Goal: Task Accomplishment & Management: Use online tool/utility

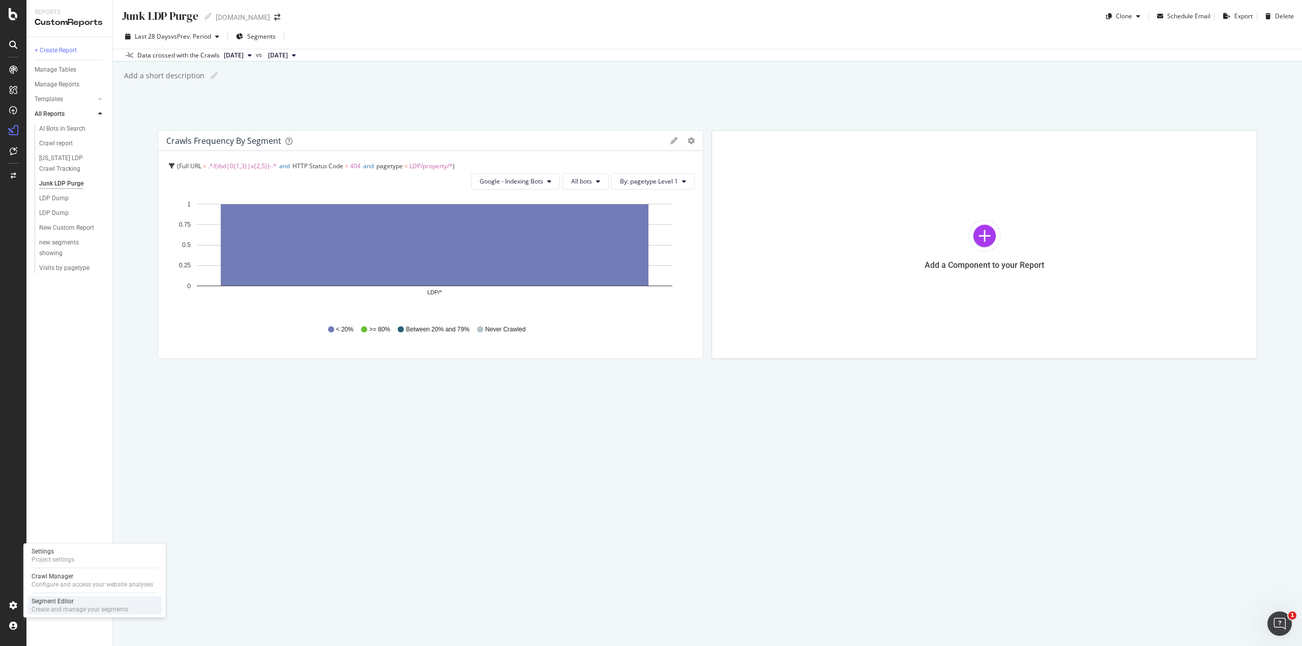
click at [45, 599] on div "Segment Editor" at bounding box center [80, 602] width 97 height 8
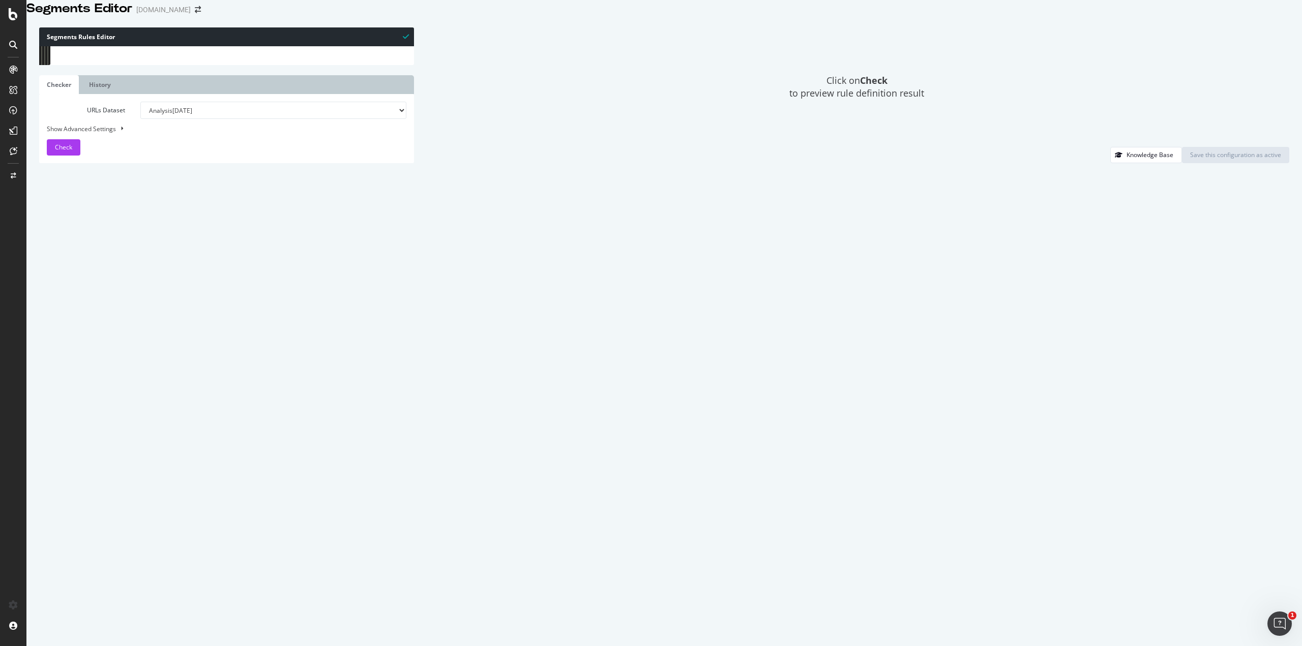
scroll to position [488, 0]
type textarea "path /property/*"
click at [124, 340] on div "path /communication-opt-out/ path /about/* path /support/* ) @ Calculators or (…" at bounding box center [236, 279] width 341 height 475
click at [130, 327] on div "path /communication-opt-out/ path /about/* path /support/* ) @ Calculators or (…" at bounding box center [236, 279] width 341 height 475
click at [128, 337] on div "path /communication-opt-out/ path /about/* path /support/* ) @ Calculators or (…" at bounding box center [236, 279] width 341 height 475
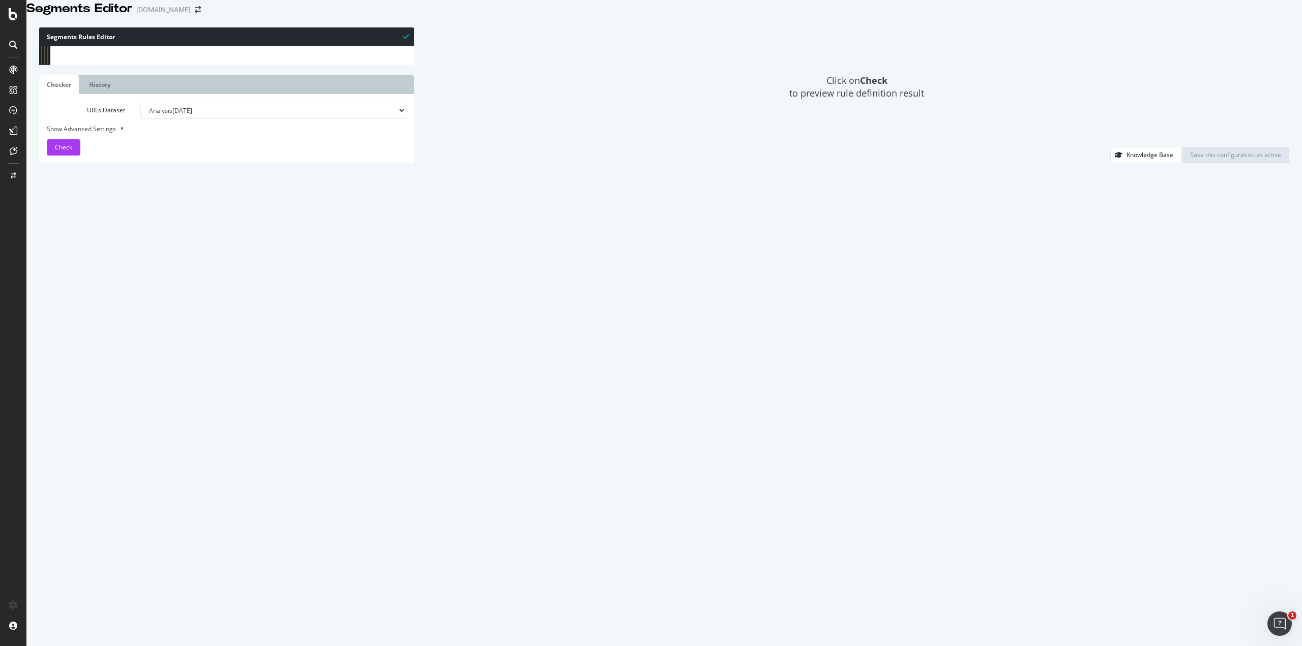
type textarea "@LDP/property"
type textarea "path /property/*"
type textarea "@LDP/junkldppurge"
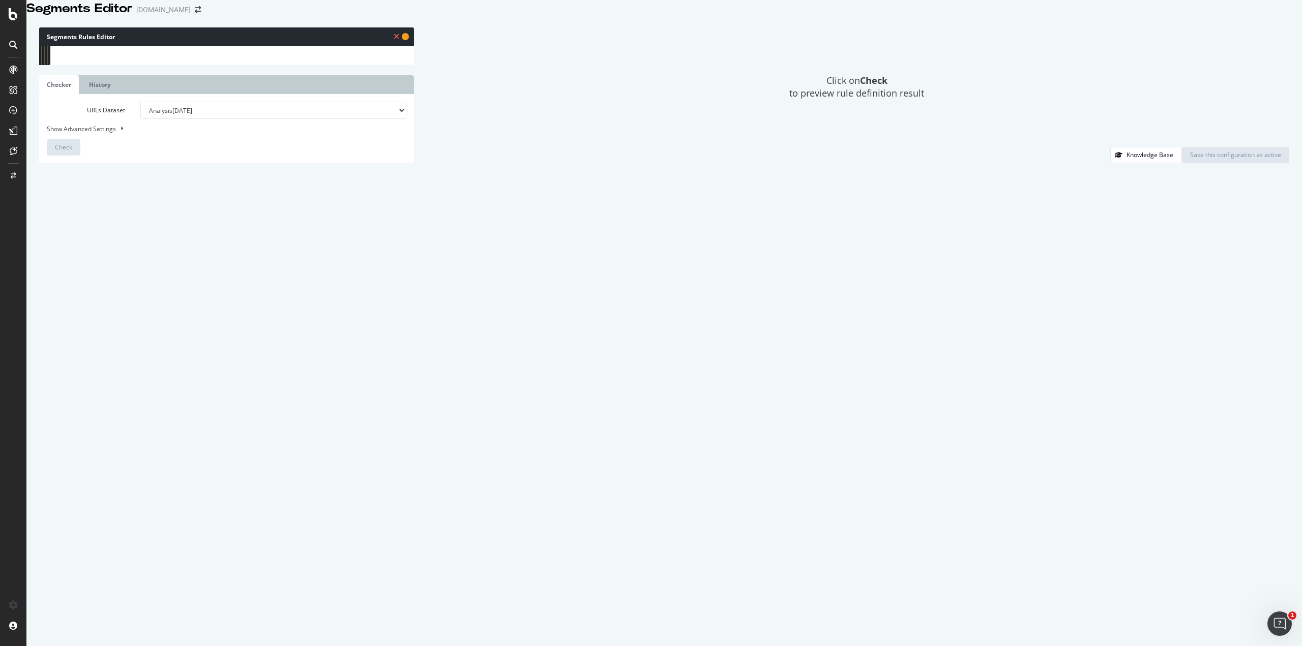
drag, startPoint x: 82, startPoint y: 363, endPoint x: 65, endPoint y: 357, distance: 17.9
click at [65, 46] on div "path 69 70 71 72 73 74 75 76 77 78 79 80 81 82 83 84 85 86 87 88 89 90 91 92 93…" at bounding box center [226, 46] width 375 height 0
click at [96, 46] on div "path /communication-opt-out/ path /about/* path /support/* ) @ Calculators or (…" at bounding box center [236, 46] width 341 height 0
paste textarea "^/(tbd|0{1,3}|x{2,5})-.*$"
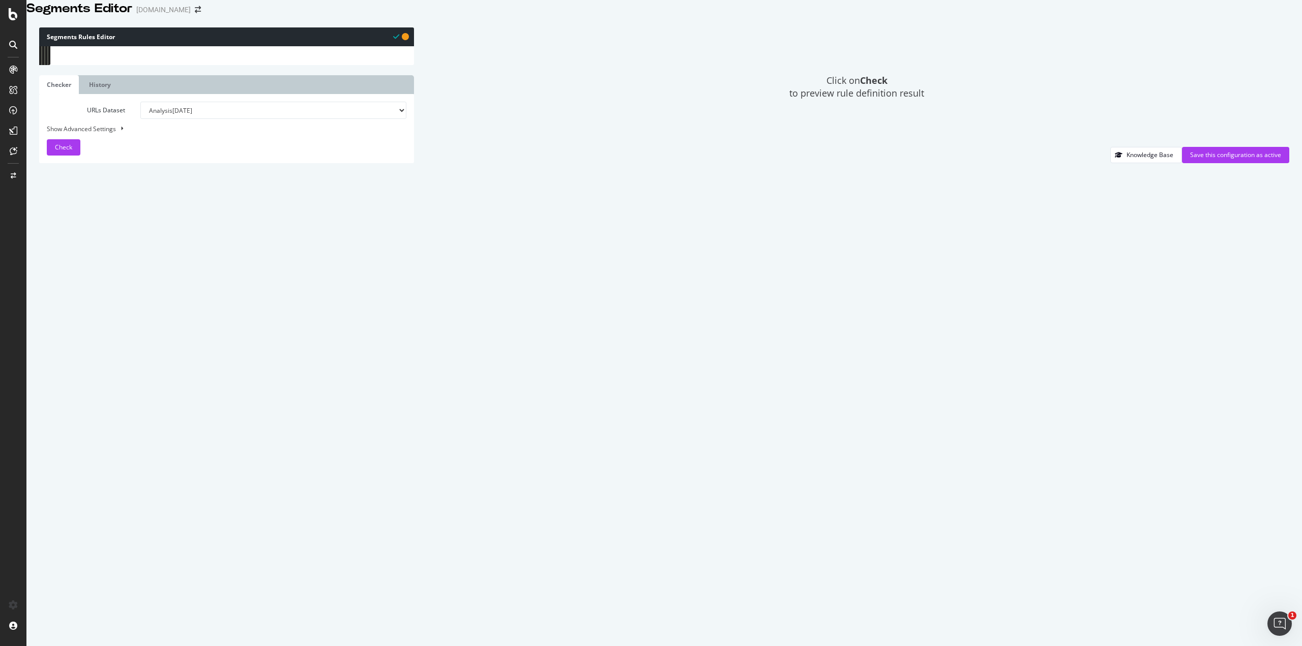
drag, startPoint x: 99, startPoint y: 363, endPoint x: 99, endPoint y: 370, distance: 7.6
click at [99, 364] on div "path /communication-opt-out/ path /about/* path /support/* ) @ Calculators or (…" at bounding box center [236, 279] width 341 height 475
click at [97, 365] on div "path /communication-opt-out/ path /about/* path /support/* ) @ Calculators or (…" at bounding box center [236, 279] width 341 height 475
click at [96, 364] on div "path /communication-opt-out/ path /about/* path /support/* ) @ Calculators or (…" at bounding box center [236, 279] width 341 height 475
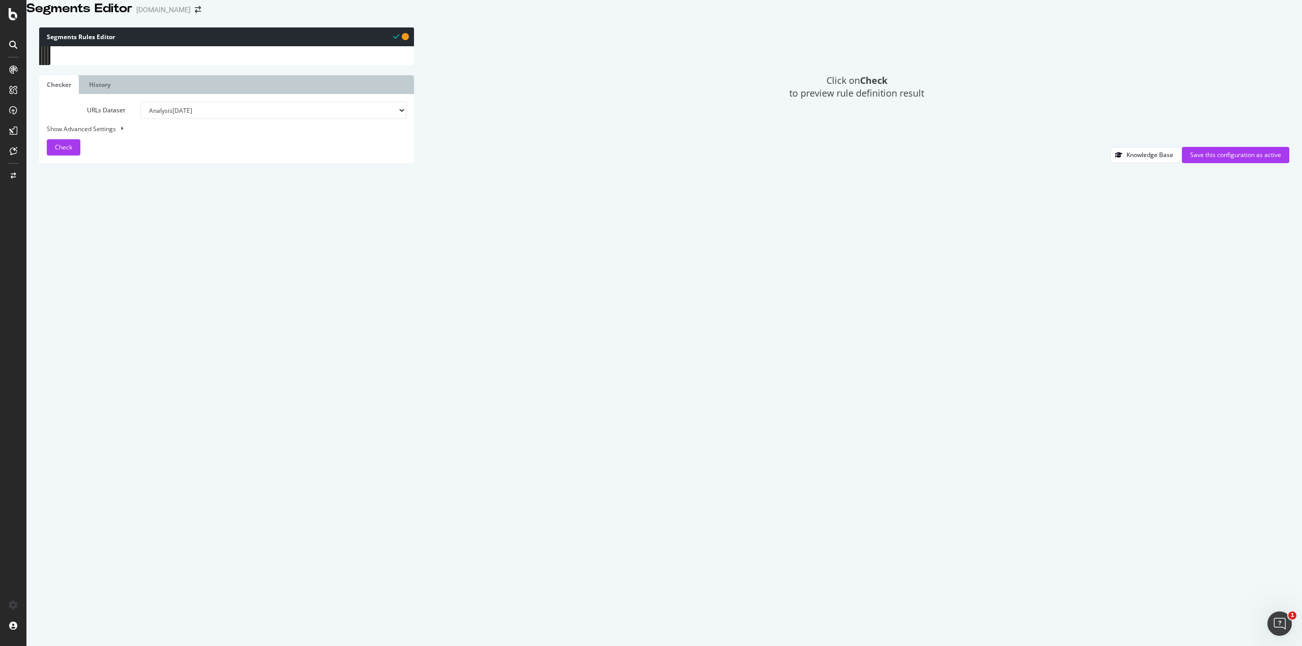
scroll to position [0, 3]
click at [213, 364] on div "path /communication-opt-out/ path /about/* path /support/* ) @ Calculators or (…" at bounding box center [236, 279] width 341 height 475
drag, startPoint x: 216, startPoint y: 364, endPoint x: 67, endPoint y: 359, distance: 149.6
click at [67, 359] on div "path /communication-opt-out/ path /about/* path /support/* ) @ Calculators or (…" at bounding box center [236, 279] width 341 height 475
type textarea "@LDP/junkldppurge path rx:.*/property/(tbd|0{1,3}|x{2,5})-.*$"
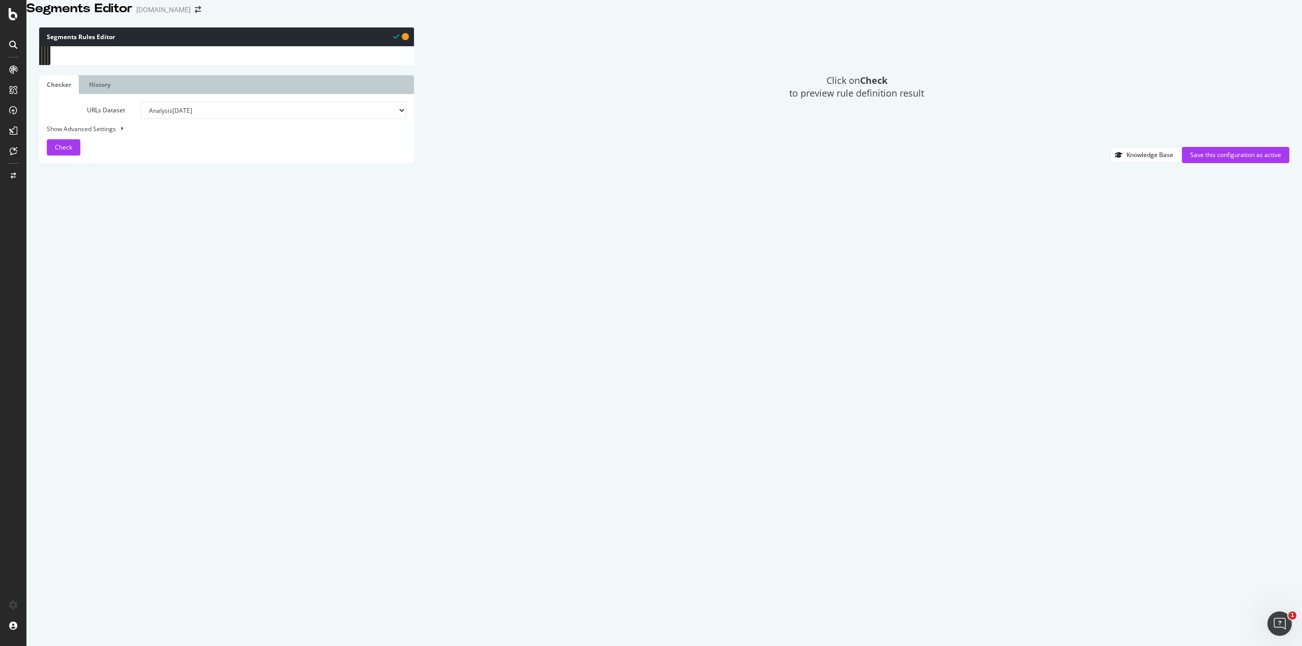
scroll to position [0, 0]
click at [114, 329] on div "path /communication-opt-out/ path /about/* path /support/* ) @ Calculators or (…" at bounding box center [236, 279] width 341 height 475
paste textarea "path rx:.*/property/(tbd|0{1,3}|x{2,5})-.*$"
type textarea "path rx:.*/property/(tbd|0{1,3}|x{2,5})-.*$"
click at [116, 376] on div "path /communication-opt-out/ path /about/* path /support/* ) @ Calculators or (…" at bounding box center [236, 279] width 341 height 475
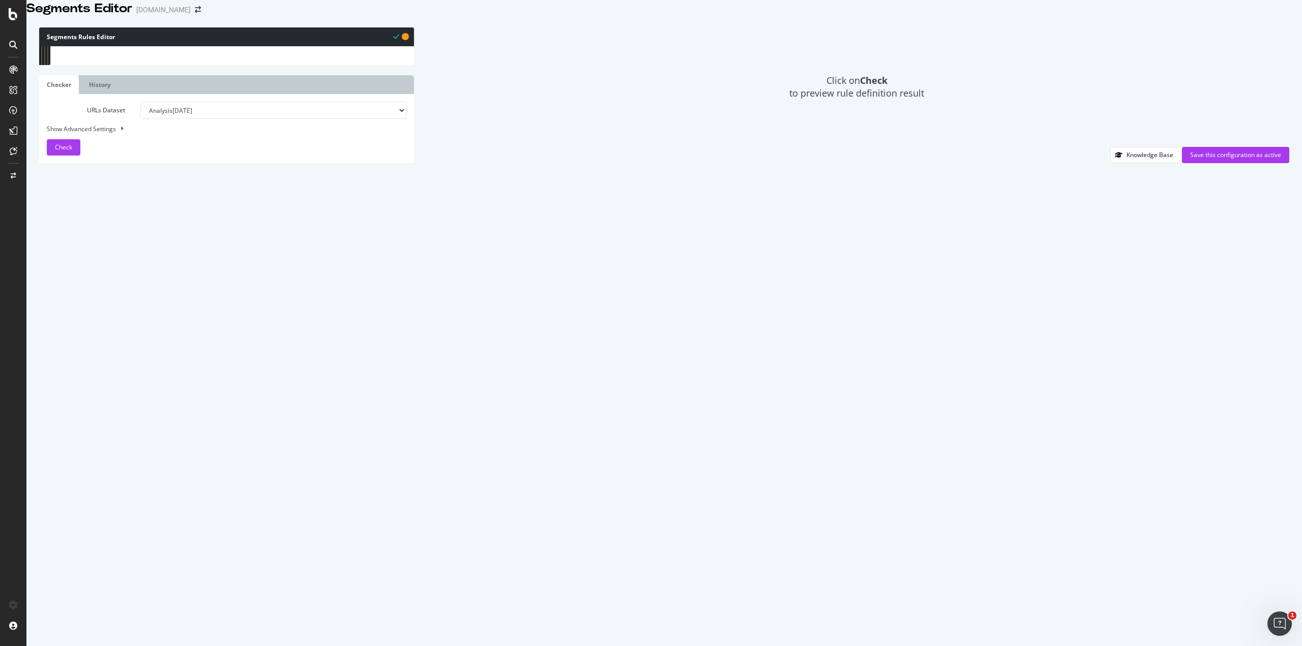
drag, startPoint x: 75, startPoint y: 619, endPoint x: 147, endPoint y: 617, distance: 71.7
click at [75, 156] on button "Check" at bounding box center [64, 147] width 34 height 16
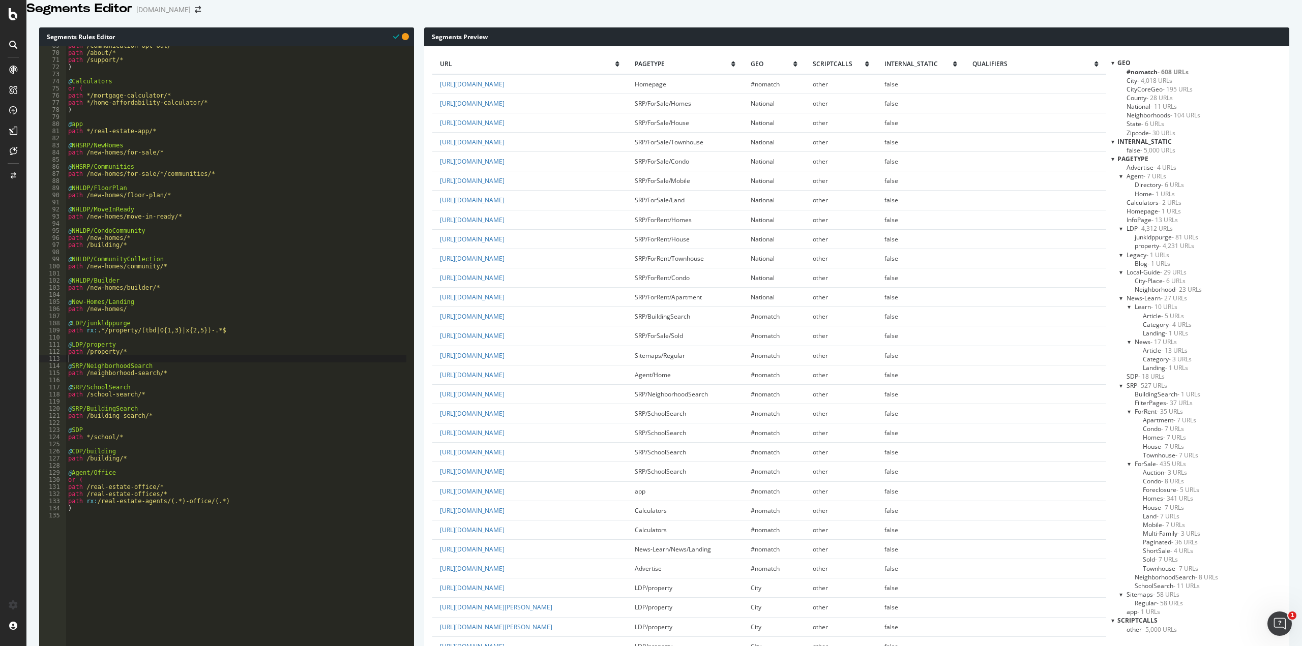
click at [1152, 242] on span "junkldppurge - 81 URLs" at bounding box center [1167, 237] width 64 height 9
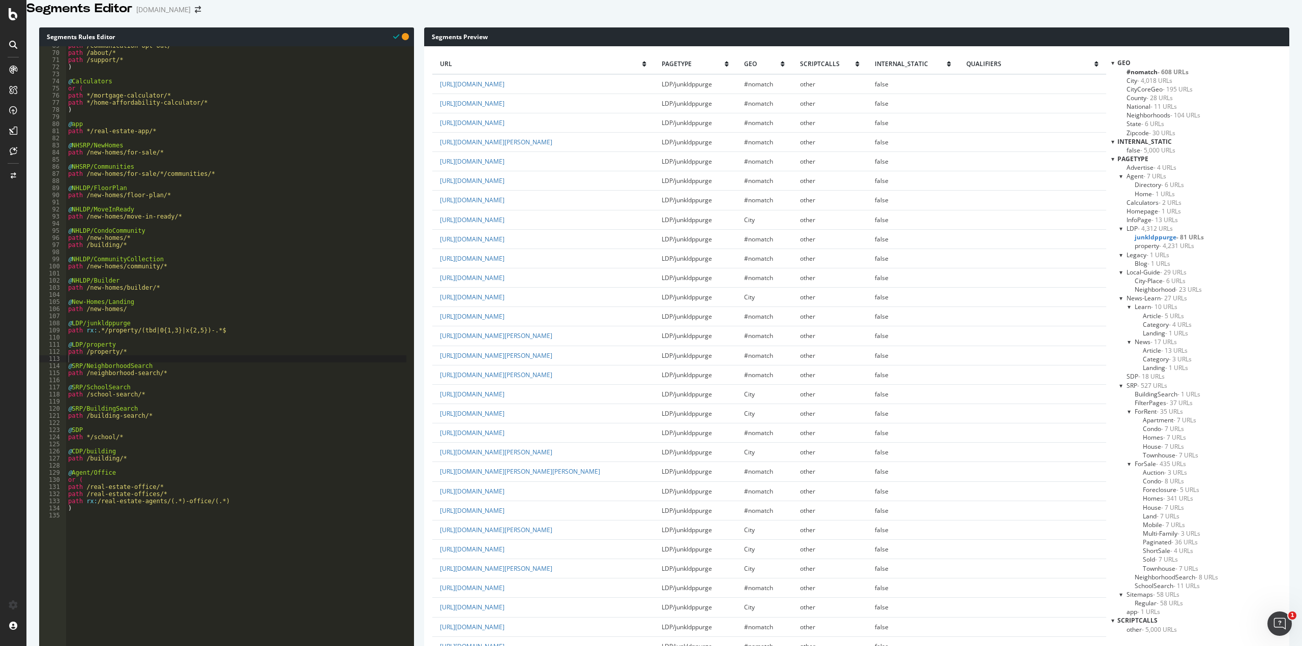
scroll to position [1796, 0]
drag, startPoint x: 672, startPoint y: 405, endPoint x: 438, endPoint y: 418, distance: 234.3
copy link "[URL][DOMAIN_NAME]"
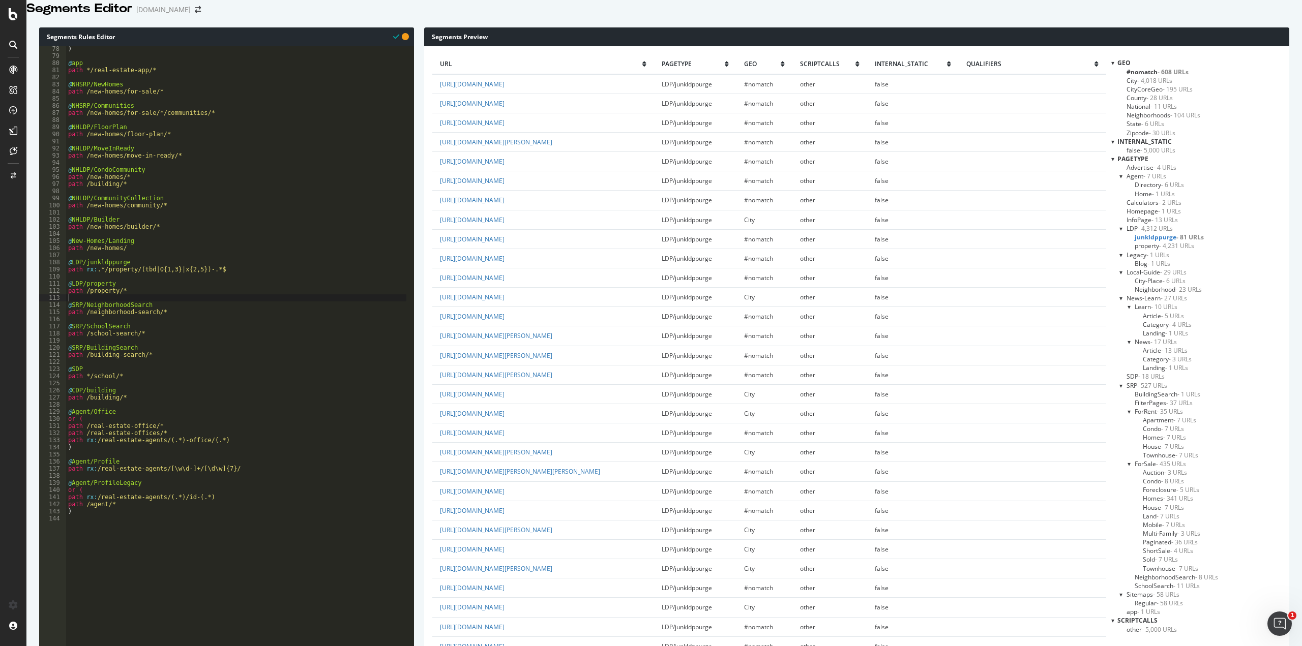
scroll to position [0, 0]
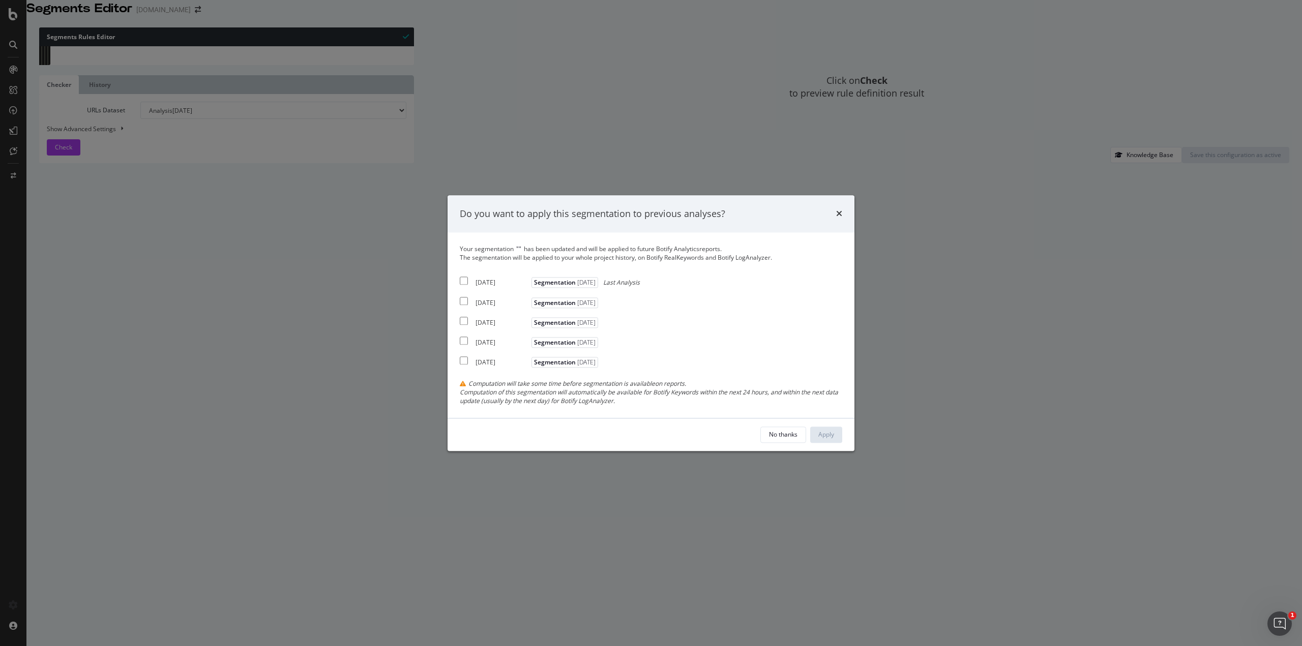
click at [463, 280] on input "modal" at bounding box center [464, 281] width 8 height 8
checkbox input "true"
click at [468, 301] on div "[DATE] Segmentation [DATE]" at bounding box center [530, 301] width 141 height 12
checkbox input "true"
click at [467, 320] on input "modal" at bounding box center [464, 321] width 8 height 8
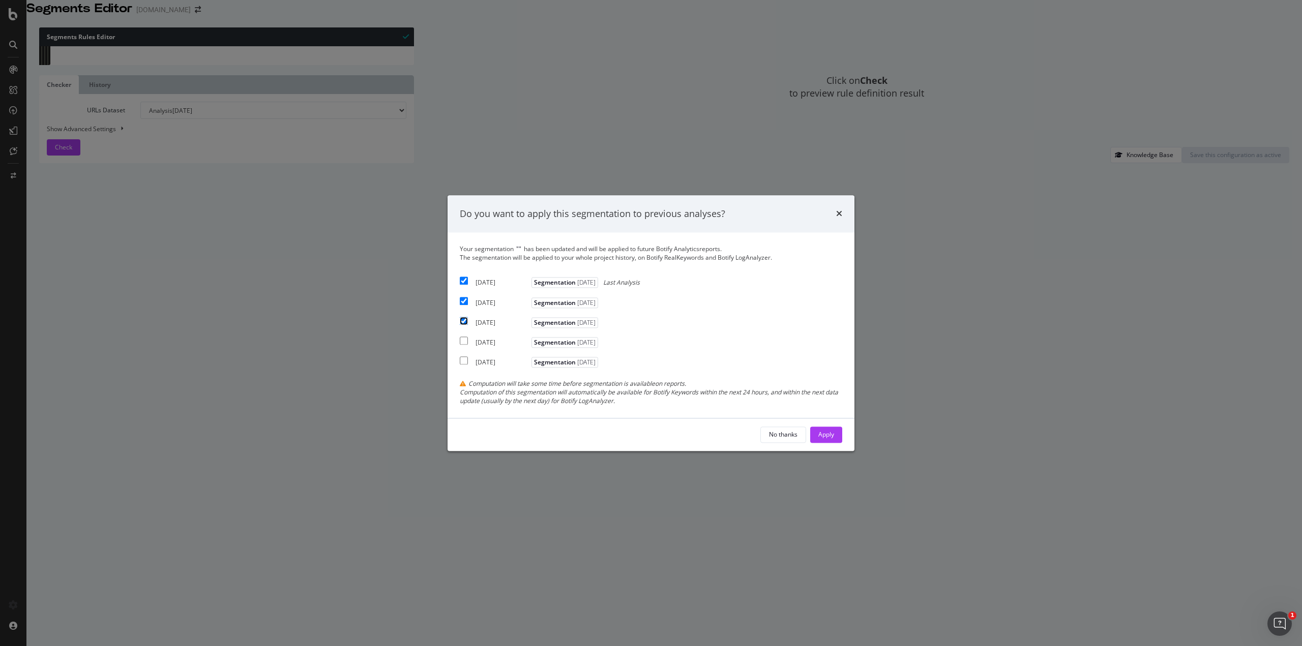
checkbox input "true"
click at [827, 436] on div "Apply" at bounding box center [826, 434] width 16 height 9
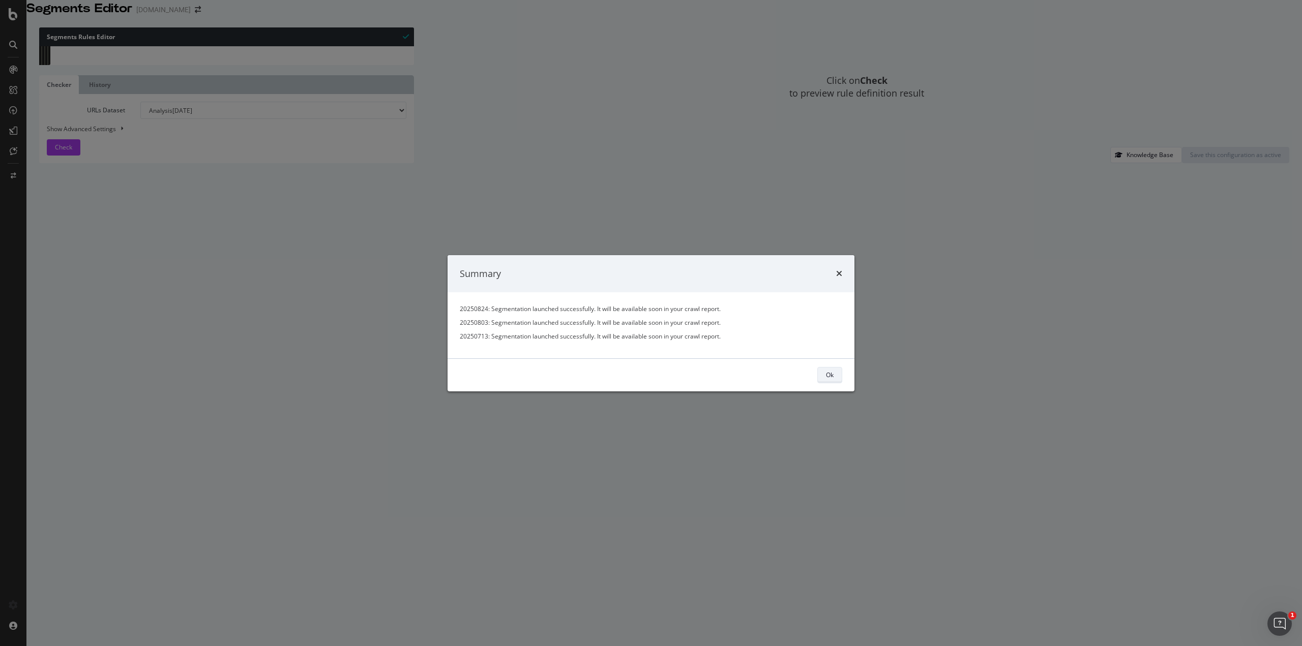
click at [833, 375] on div "Ok" at bounding box center [830, 375] width 8 height 9
